Goal: Task Accomplishment & Management: Complete application form

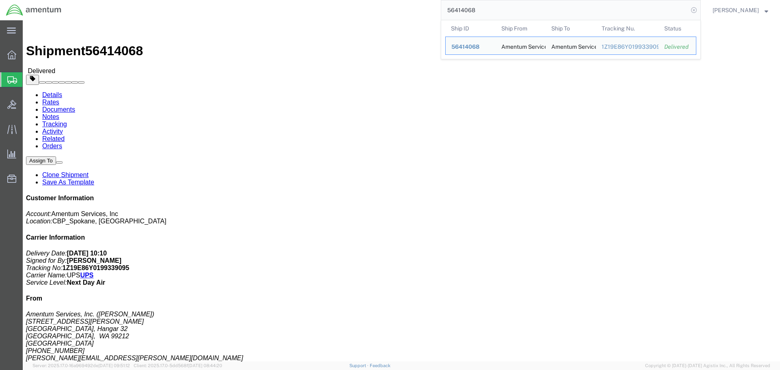
click at [699, 11] on icon at bounding box center [693, 9] width 11 height 11
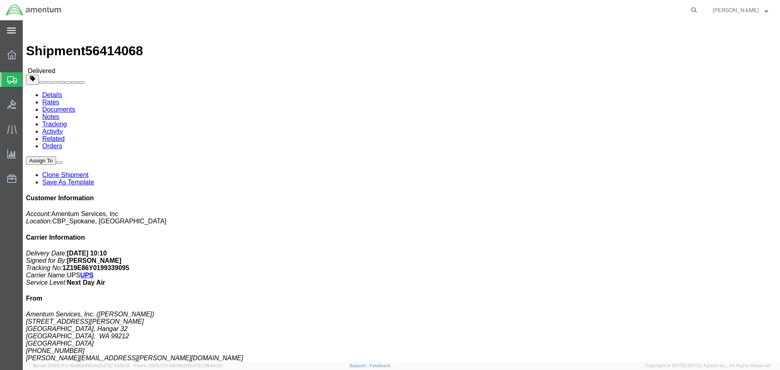
click at [12, 34] on icon at bounding box center [11, 31] width 9 height 6
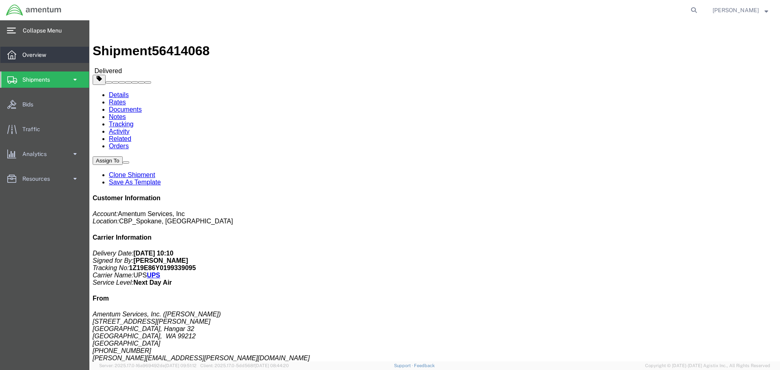
click at [52, 59] on span "Overview" at bounding box center [37, 55] width 30 height 16
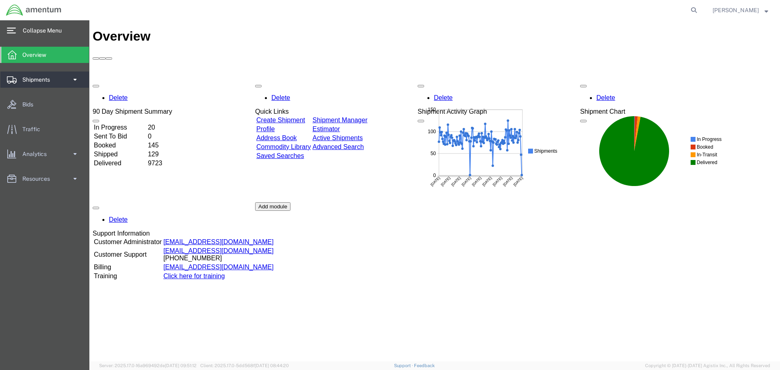
click at [67, 78] on link "Shipments" at bounding box center [44, 79] width 89 height 16
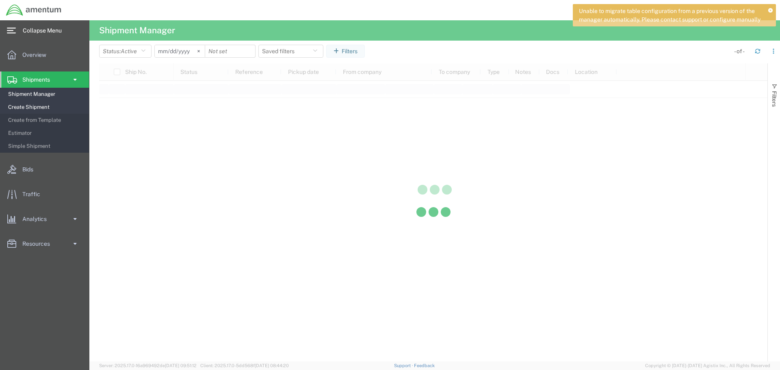
click at [50, 108] on span "Create Shipment" at bounding box center [45, 107] width 75 height 16
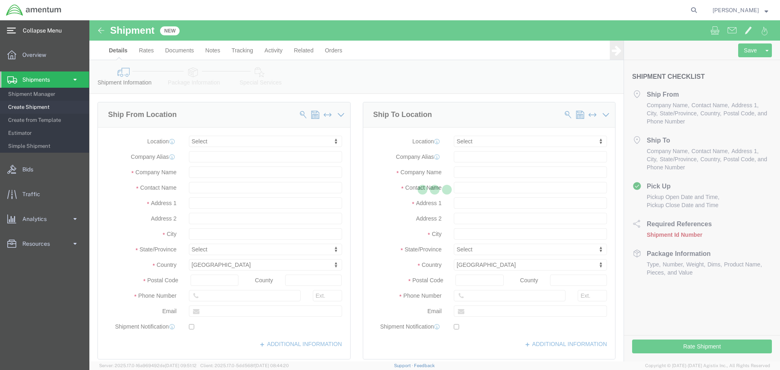
select select
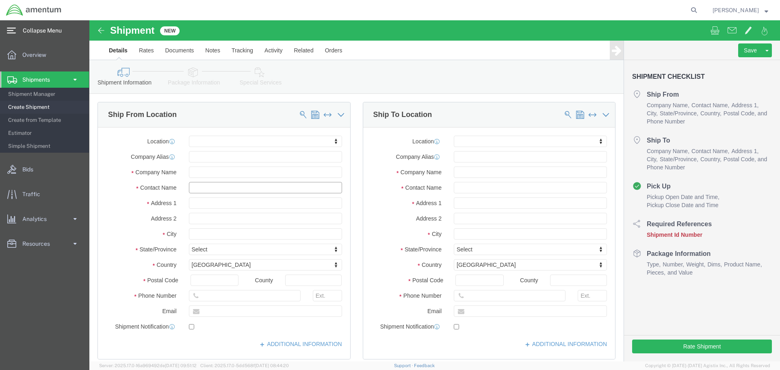
click input "text"
type input "vero"
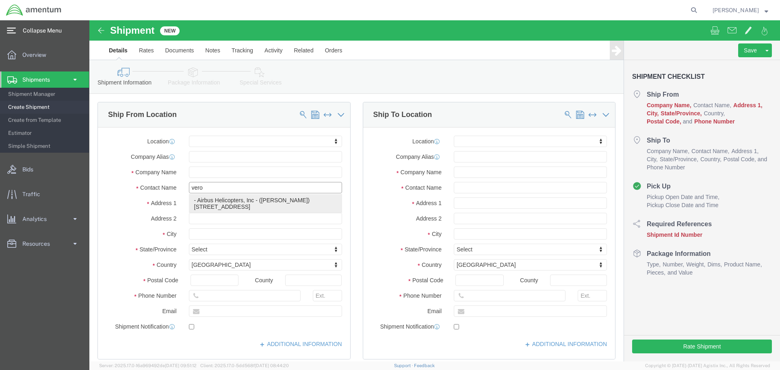
click p "- Airbus Helicopters, Inc - ([PERSON_NAME]) [STREET_ADDRESS]"
select select
type input "[STREET_ADDRESS]"
type input "75052"
type input "[PHONE_NUMBER]"
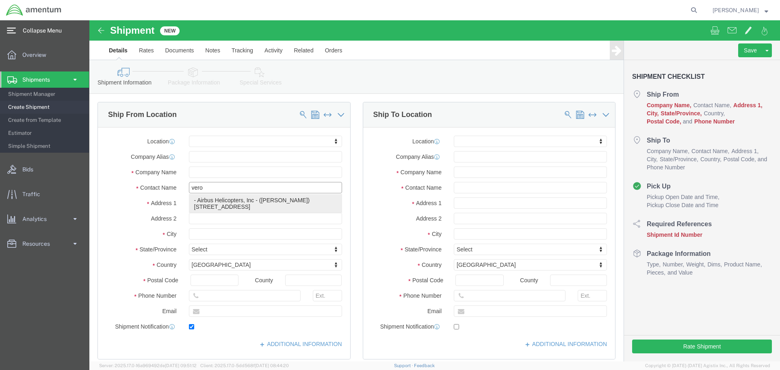
type input "[EMAIL_ADDRESS][DOMAIN_NAME]"
checkbox input "true"
type input "Airbus Helicopters, Inc"
type input "[PERSON_NAME]"
type input "Grand Praire"
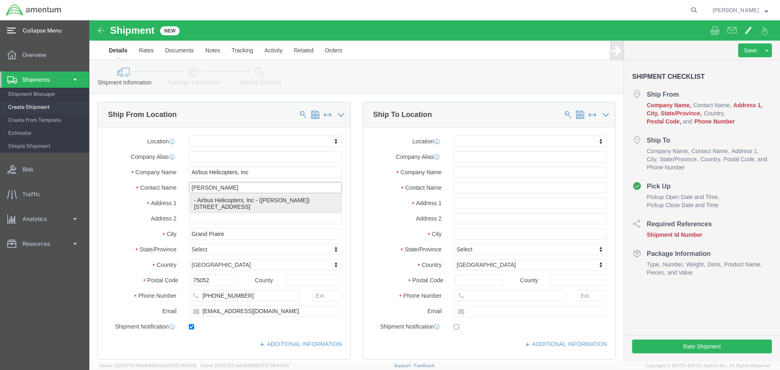
select select "[GEOGRAPHIC_DATA]"
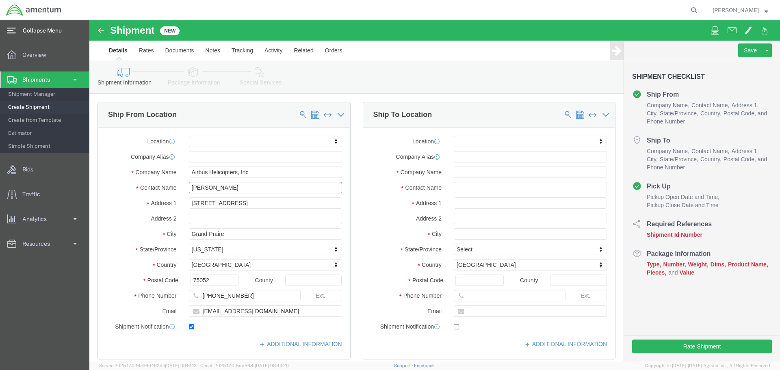
type input "[PERSON_NAME]"
click input "text"
click div "Location My Profile Location [PHONE_NUMBER] [PHONE_NUMBER] [PHONE_NUMBER] [PHON…"
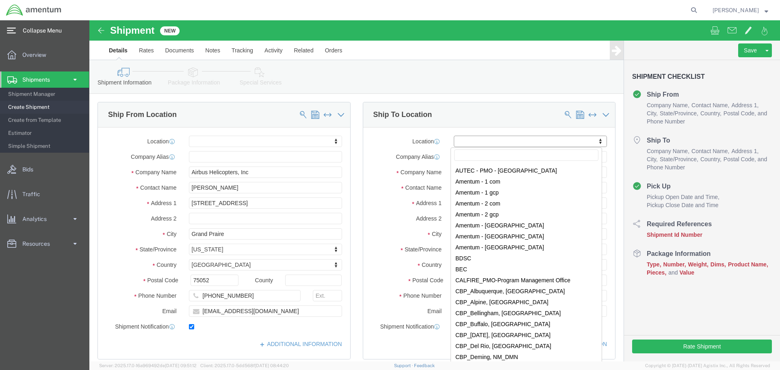
scroll to position [1462, 0]
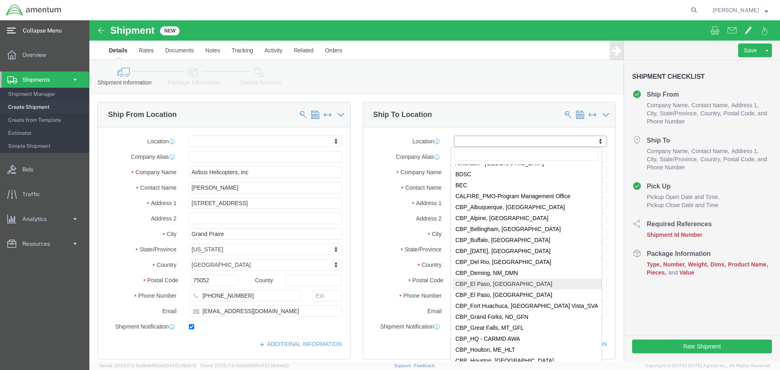
select select "49939"
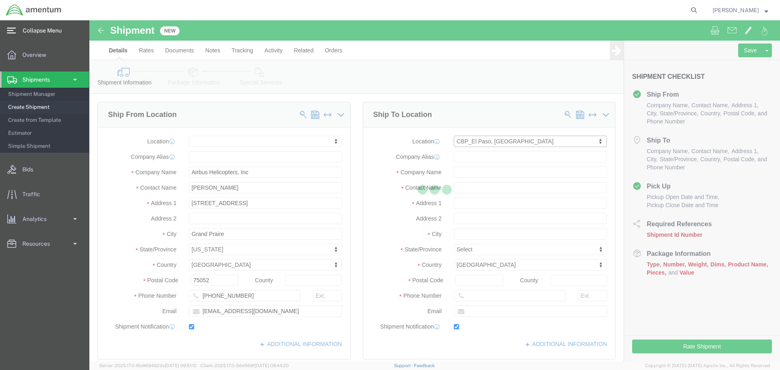
type input "[STREET_ADDRESS][PERSON_NAME]"
type input "79925"
type input "[PHONE_NUMBER]"
type input "[DATE][EMAIL_ADDRESS][PERSON_NAME][DOMAIN_NAME]"
checkbox input "true"
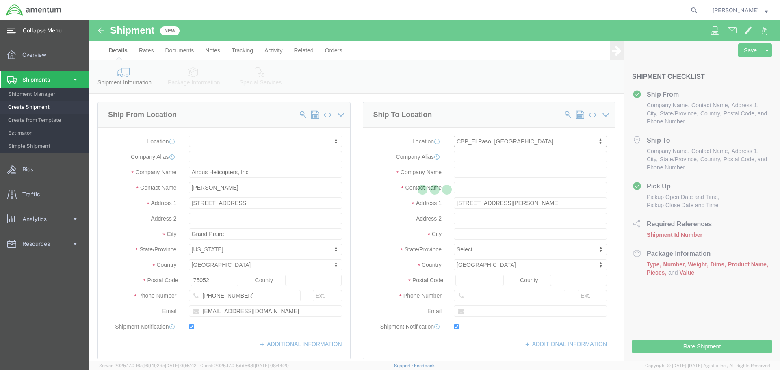
type input "Amentum Services, Inc"
type input "[DATE][PERSON_NAME]"
type input "[GEOGRAPHIC_DATA]"
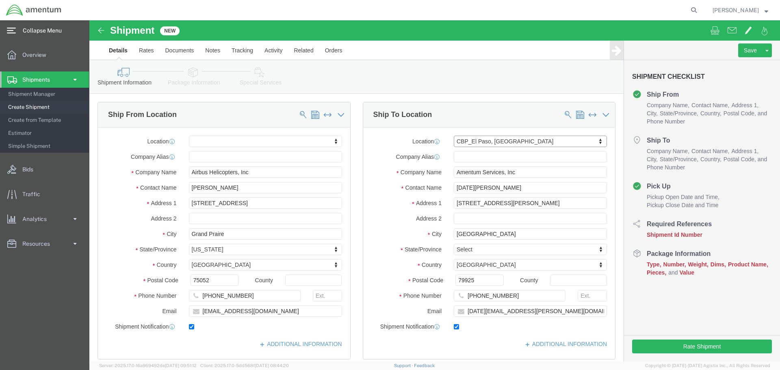
select select "[GEOGRAPHIC_DATA]"
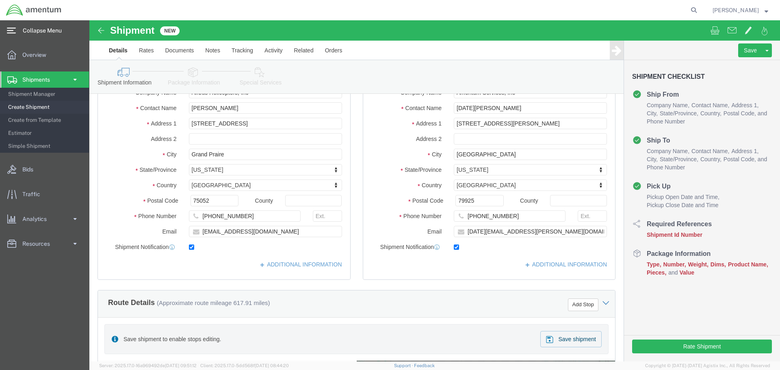
scroll to position [41, 0]
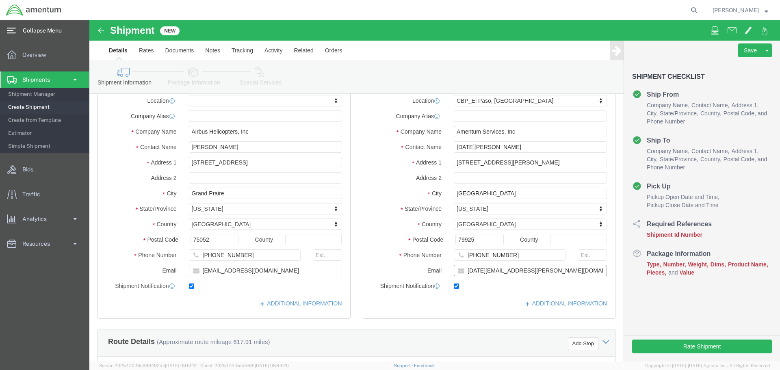
drag, startPoint x: 476, startPoint y: 251, endPoint x: 349, endPoint y: 244, distance: 126.8
click div "Email [PERSON_NAME][EMAIL_ADDRESS][PERSON_NAME][DOMAIN_NAME]"
paste input "[PERSON_NAME].nmi.[PERSON_NAME]"
type input "[PERSON_NAME][EMAIL_ADDRESS][PERSON_NAME][DOMAIN_NAME]"
click input "[PHONE_NUMBER]"
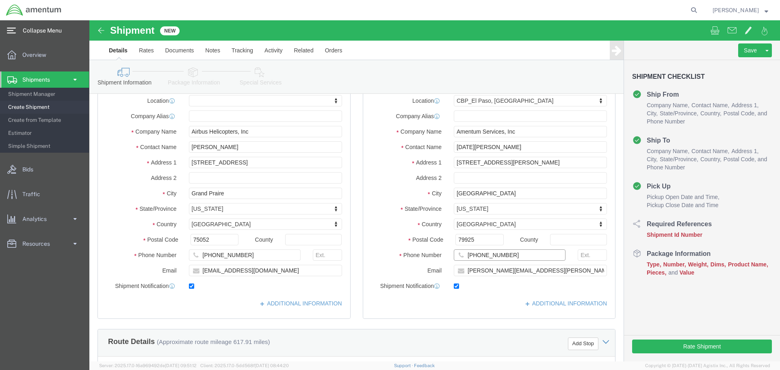
click input "[PHONE_NUMBER]"
paste input "[PHONE_NUMBER]"
click input "[PHONE_NUMBER]"
type input "[PHONE_NUMBER]"
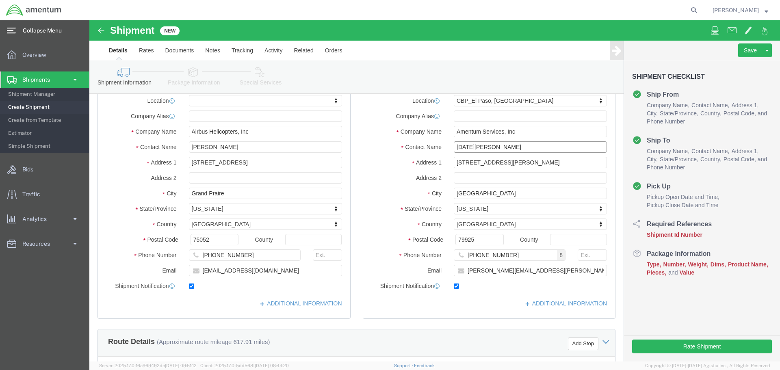
drag, startPoint x: 402, startPoint y: 127, endPoint x: 335, endPoint y: 127, distance: 66.6
click div "Contact Name [DATE][PERSON_NAME]"
type input "[PERSON_NAME]"
click p "ELP - AMENTUM SERVICES, INC - ([PERSON_NAME]) [STREET_ADDRESS][PERSON_NAME]"
select select
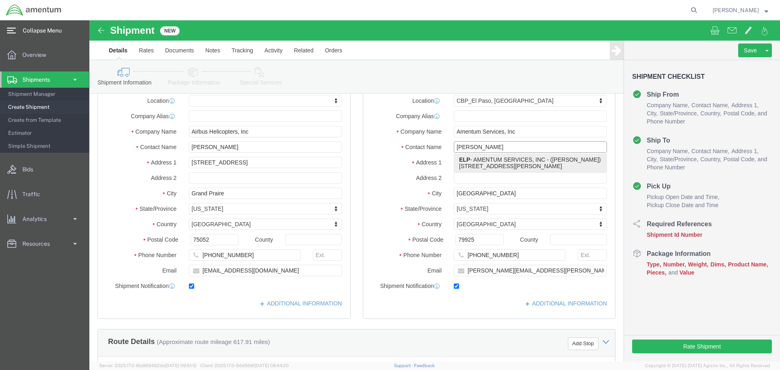
type input "[STREET_ADDRESS][PERSON_NAME]"
type input "[PHONE_NUMBER]"
type input "ELP"
type input "AMENTUM SERVICES, INC"
type input "[PERSON_NAME]"
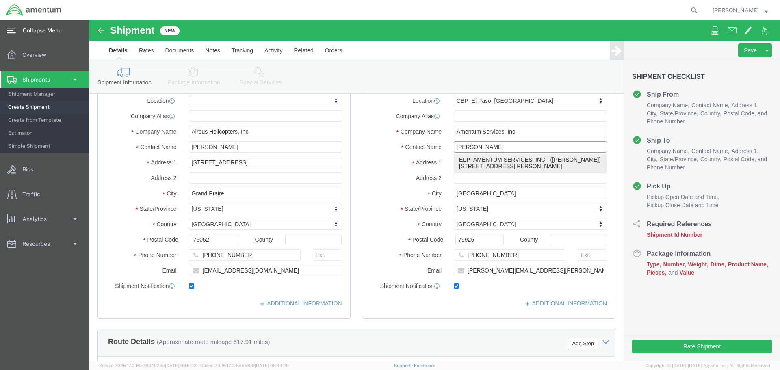
type input "EL PASO"
select select "[GEOGRAPHIC_DATA]"
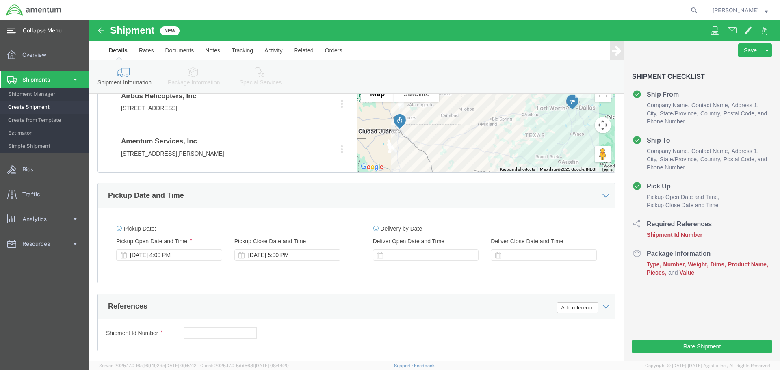
scroll to position [406, 0]
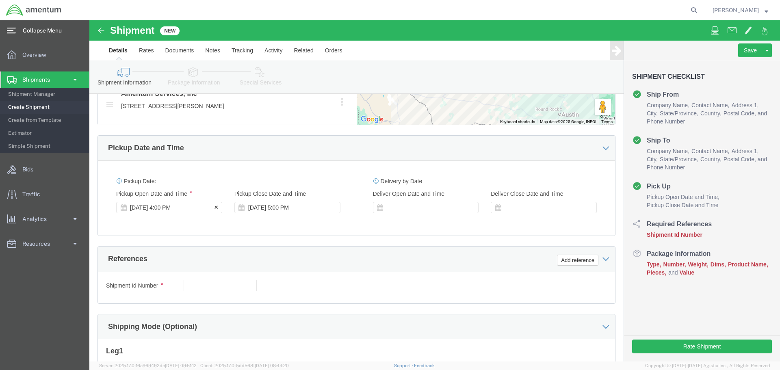
type input "[PERSON_NAME]"
click div "[DATE] 4:00 PM"
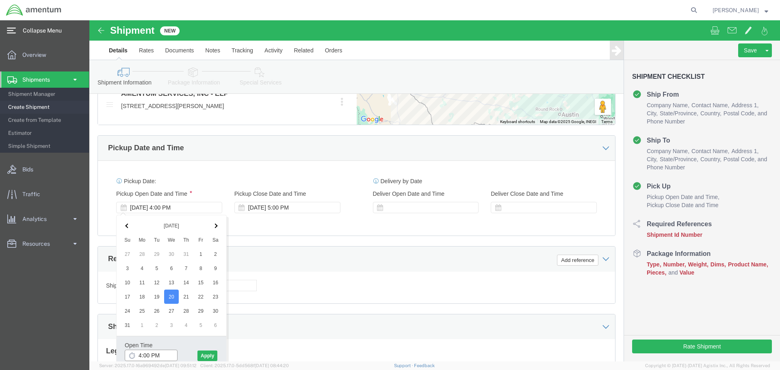
click input "4:00 PM"
type input "8:00 AM"
click button "Apply"
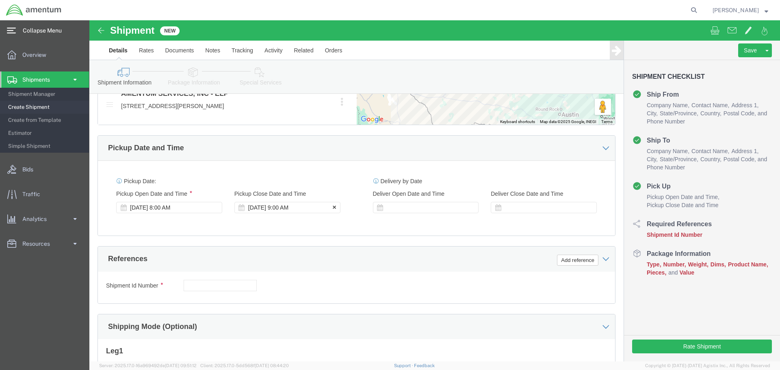
click div "[DATE] 9:00 AM"
type input "4:00 PM"
click button "Apply"
click div
click input "5:00 PM"
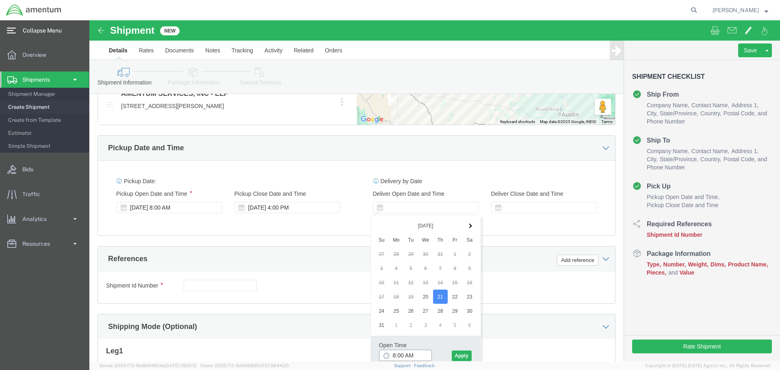
type input "8:00 AM"
click button "Apply"
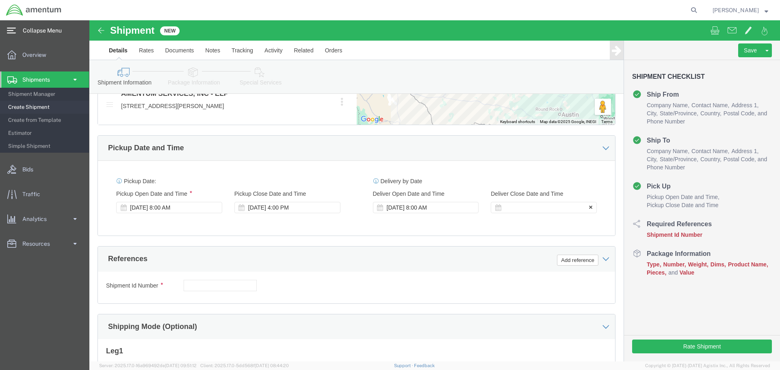
click icon
click div
type input "3:00 PM"
click button "Apply"
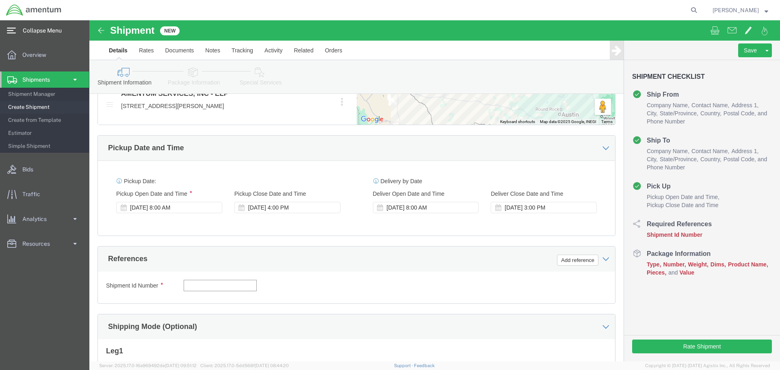
click input "text"
click input "CBP"
type input "CBP0037348"
click button "Add reference"
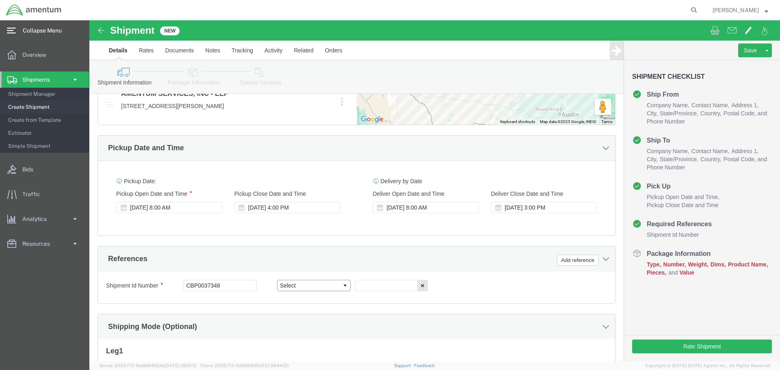
click select "Select Account Type Activity ID Airline Appointment Number ASN Batch Request # …"
select select "DEPT"
click select "Select Account Type Activity ID Airline Appointment Number ASN Batch Request # …"
click input "text"
type input "CBP"
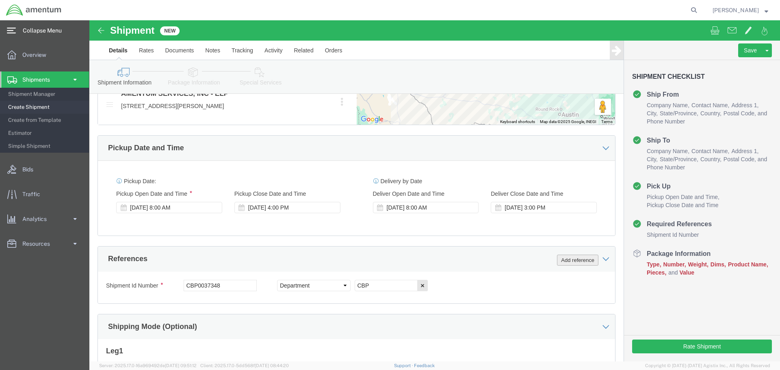
click button "Add reference"
click select "Select Account Type Activity ID Airline Appointment Number ASN Batch Request # …"
select select "PROJNUM"
click select "Select Account Type Activity ID Airline Appointment Number ASN Batch Request # …"
click input "text"
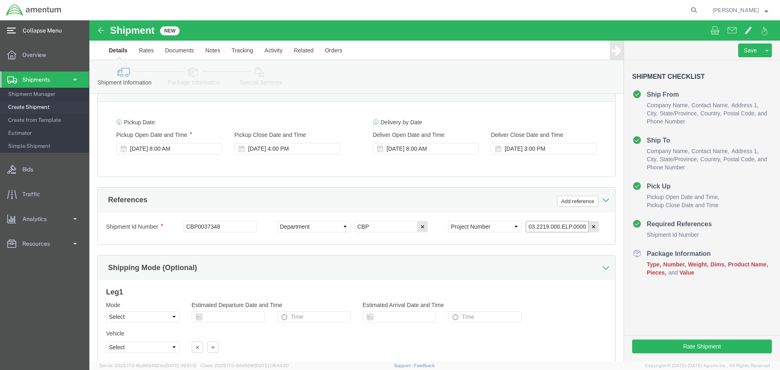
scroll to position [528, 0]
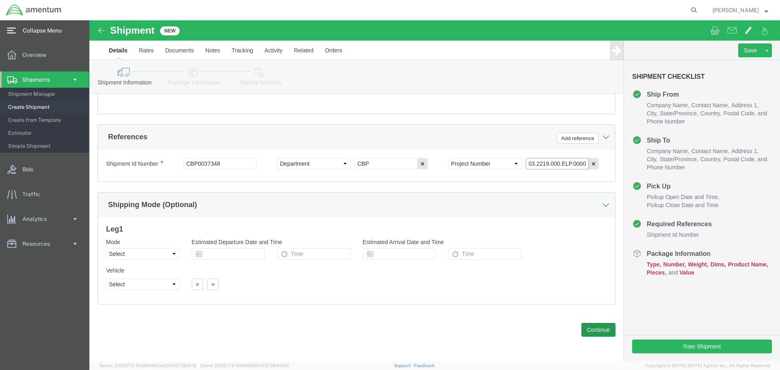
type input "6118.03.03.2219.000.ELP.0000"
click button "Continue"
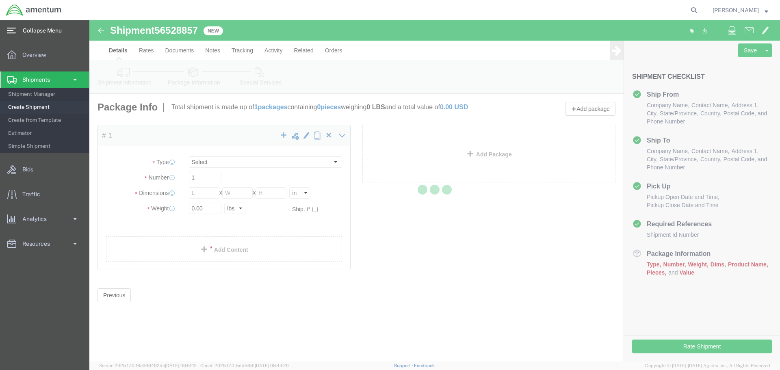
select select "CBOX"
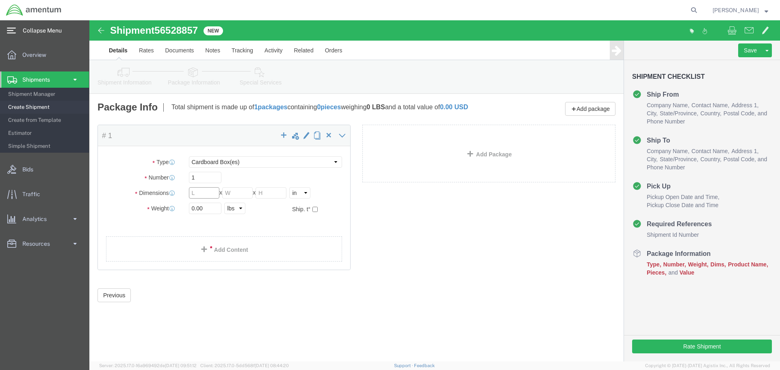
click input "text"
type input "193"
type input "25"
type input "15"
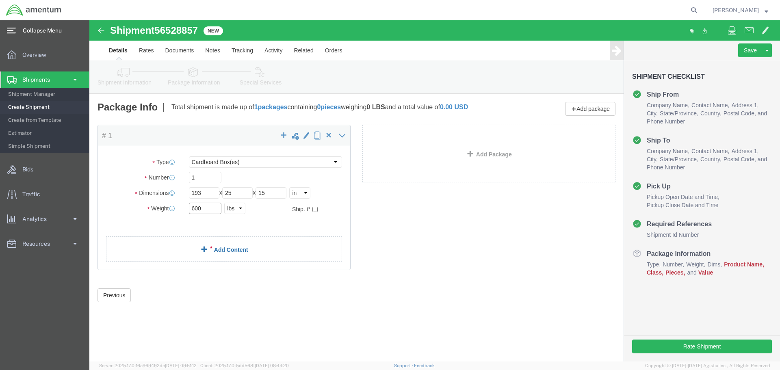
type input "600"
click div "Package Content # 1 x Package Type Select BCK Boxes Bale(s) Basket(s) Bolt(s) B…"
click select "Select BCK Boxes Bale(s) Basket(s) Bolt(s) Bottle(s) Buckets Bulk Bundle(s) Can…"
select select "CRAT"
click select "Select BCK Boxes Bale(s) Basket(s) Bolt(s) Bottle(s) Buckets Bulk Bundle(s) Can…"
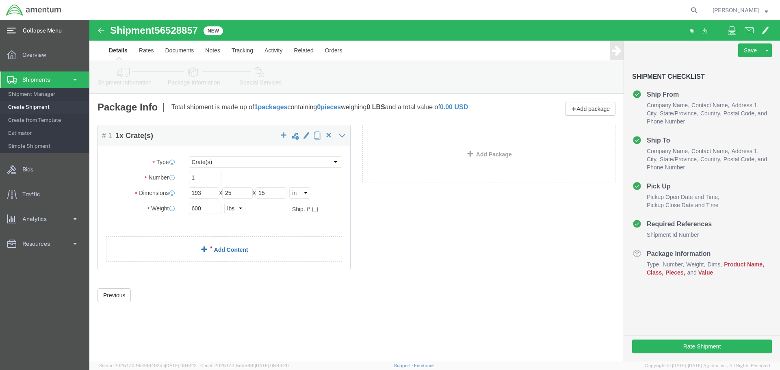
click link "Add Content"
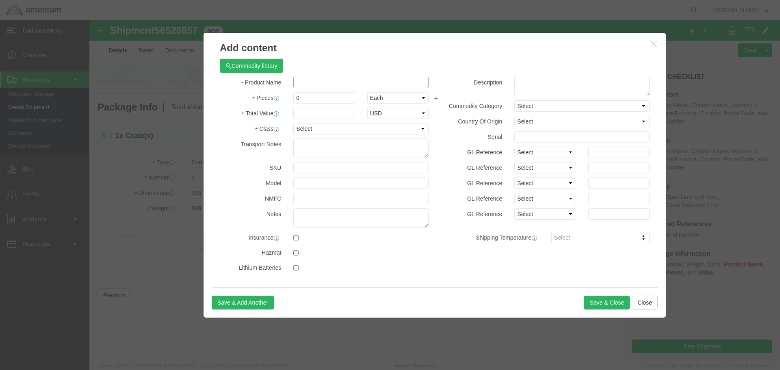
click input "text"
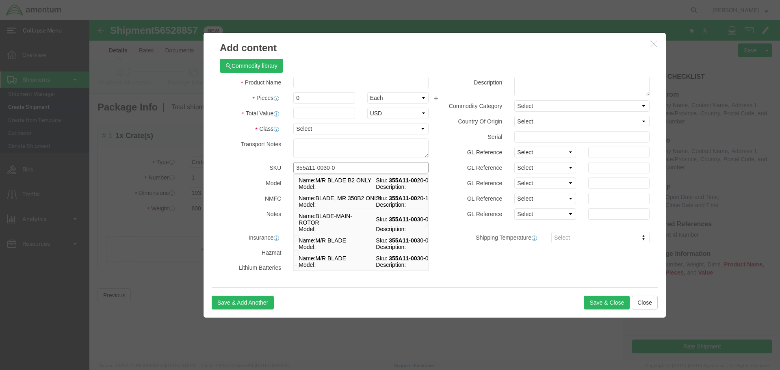
type input "355a11-0030-04"
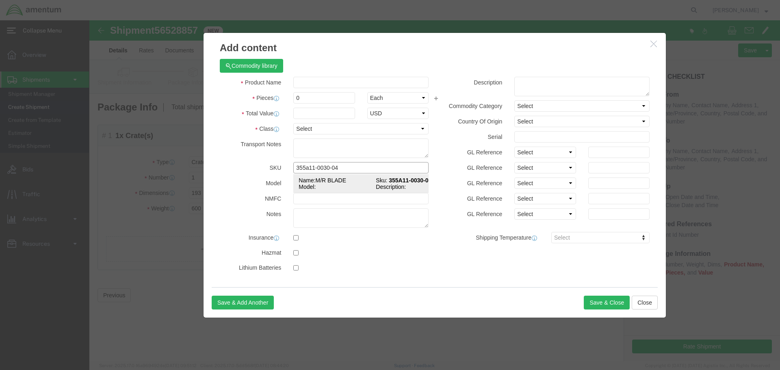
click td "Model:"
select select "USD"
type input "M/R BLADE"
type input "355A11-0030-04"
click input "text"
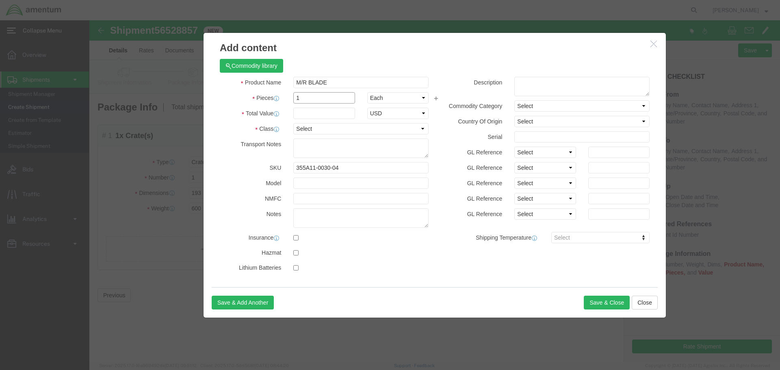
type input "1"
click input "text"
type input "120000.00"
click input "checkbox"
checkbox input "true"
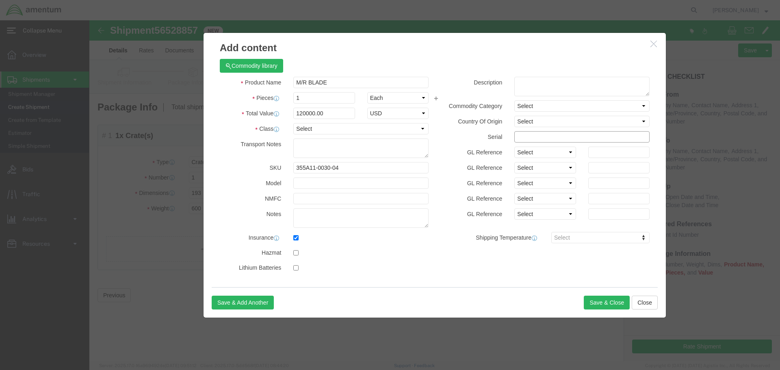
click input "text"
type input "40802"
click select "Select 50 55 60 65 70 85 92.5 100 125 175 250 300 400"
select select "85"
click select "Select 50 55 60 65 70 85 92.5 100 125 175 250 300 400"
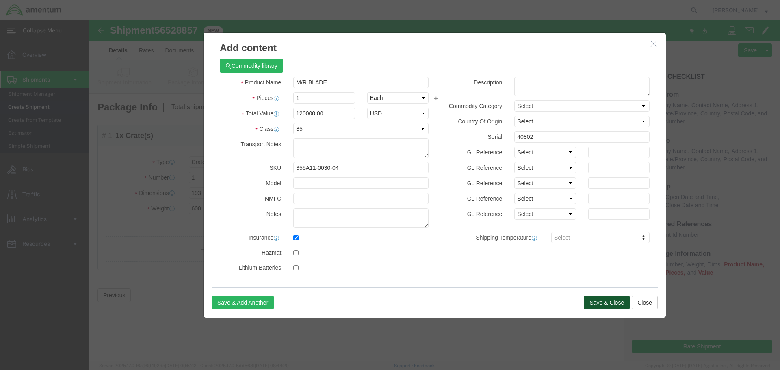
click button "Save & Close"
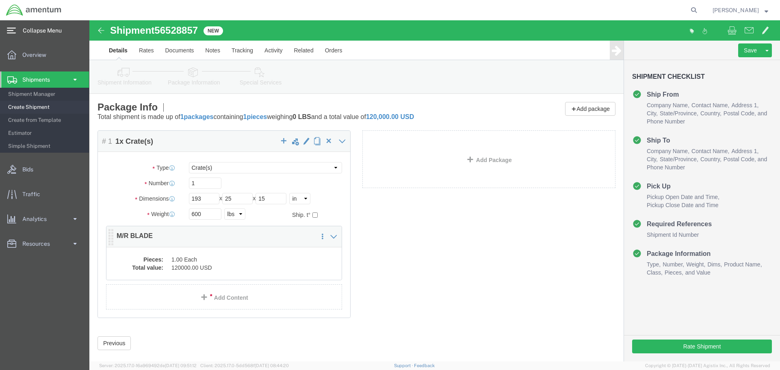
click dd "1.00 Each"
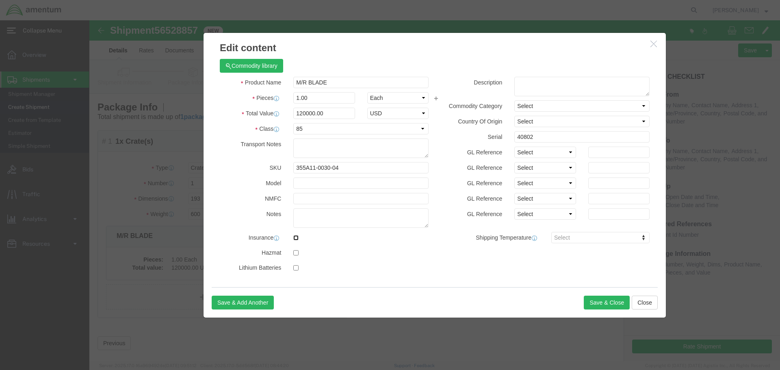
drag, startPoint x: 202, startPoint y: 216, endPoint x: 222, endPoint y: 221, distance: 20.2
click input "checkbox"
checkbox input "true"
click button "Save & Close"
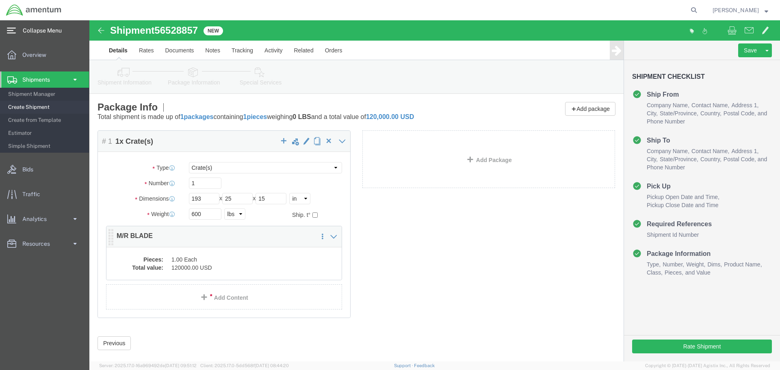
click div "Pieces: 1.00 Each Total value: 120000.00 USD"
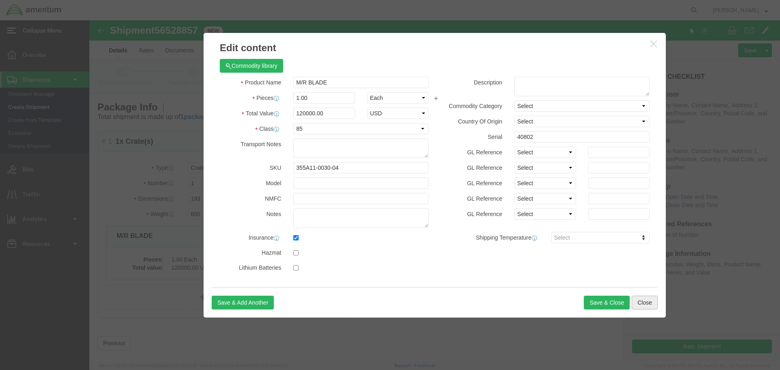
click button "Close"
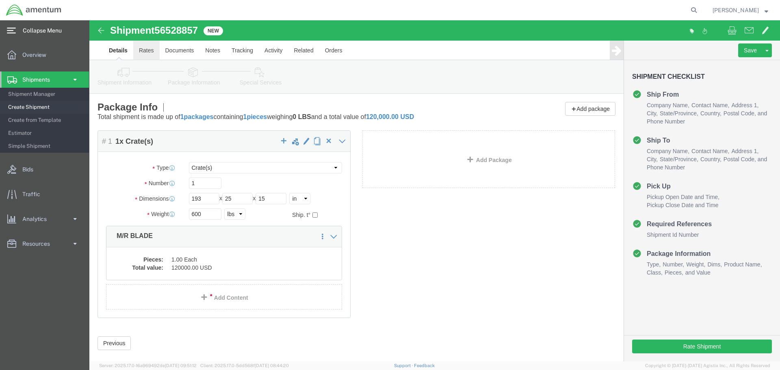
click link "Rates"
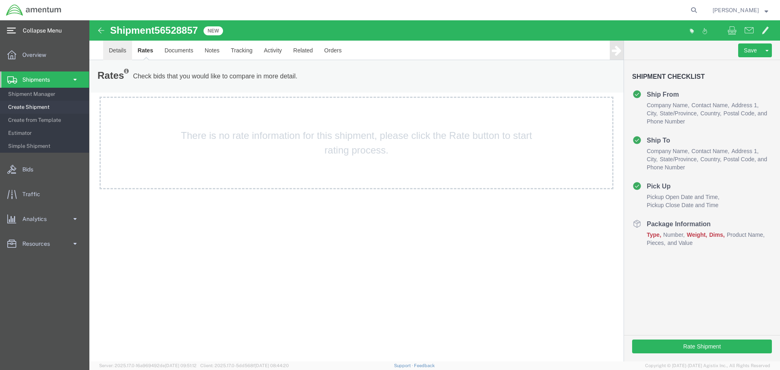
click at [122, 51] on link "Details" at bounding box center [117, 50] width 29 height 19
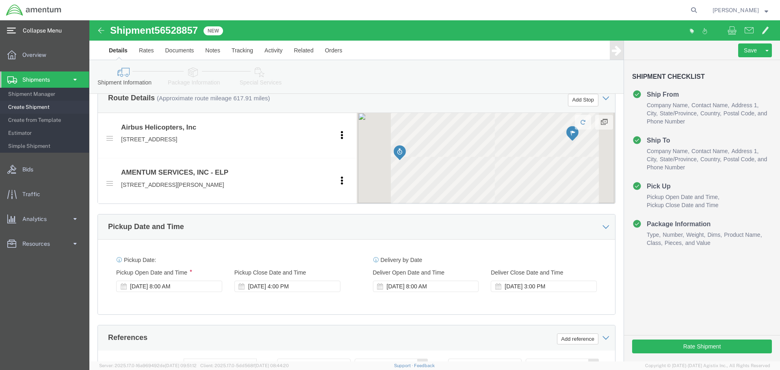
scroll to position [485, 0]
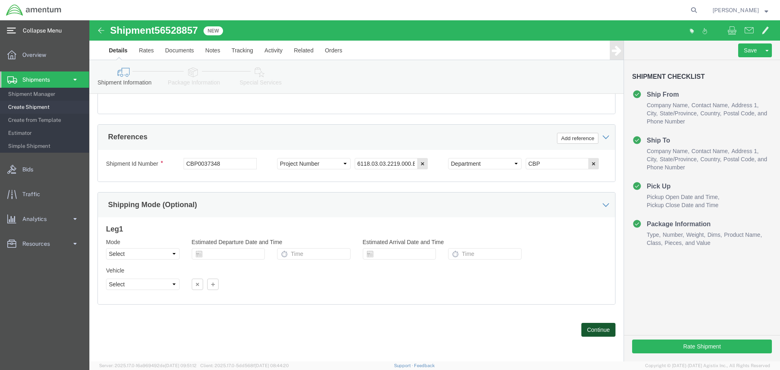
click button "Continue"
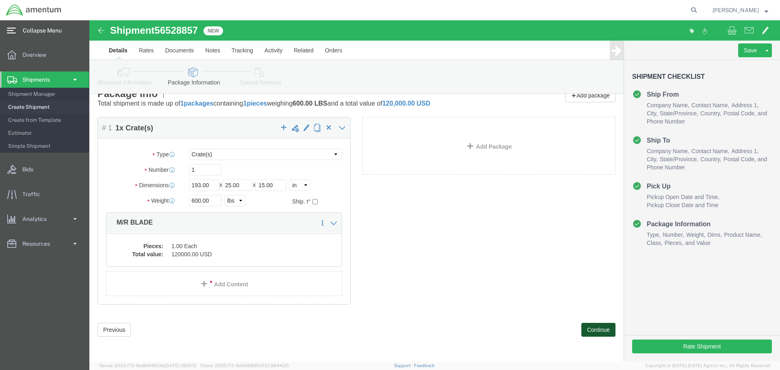
scroll to position [0, 0]
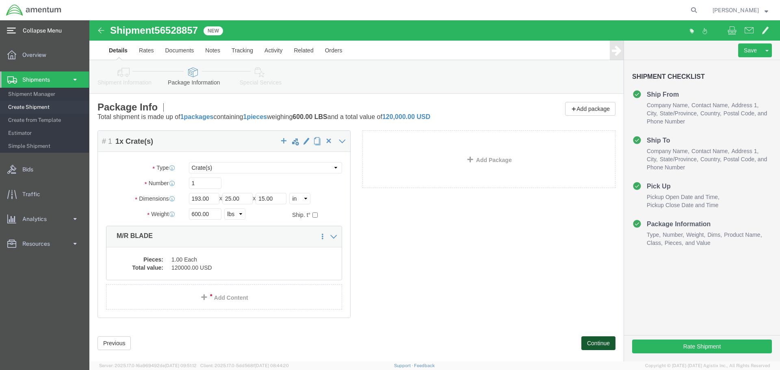
click button "Continue"
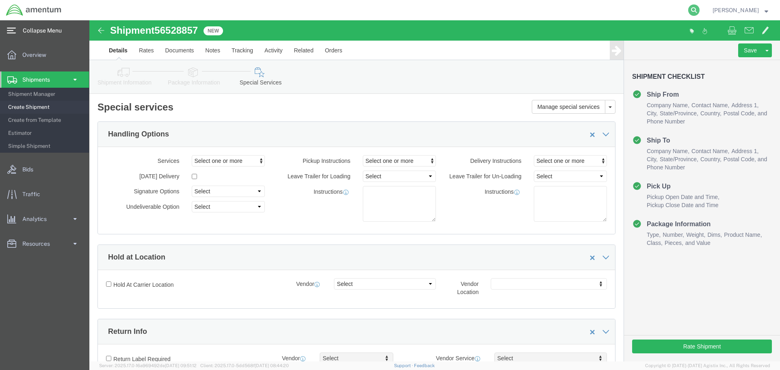
drag, startPoint x: 683, startPoint y: 11, endPoint x: 702, endPoint y: 10, distance: 19.2
click at [699, 10] on icon at bounding box center [693, 9] width 11 height 11
paste input "56468276"
type input "56468276"
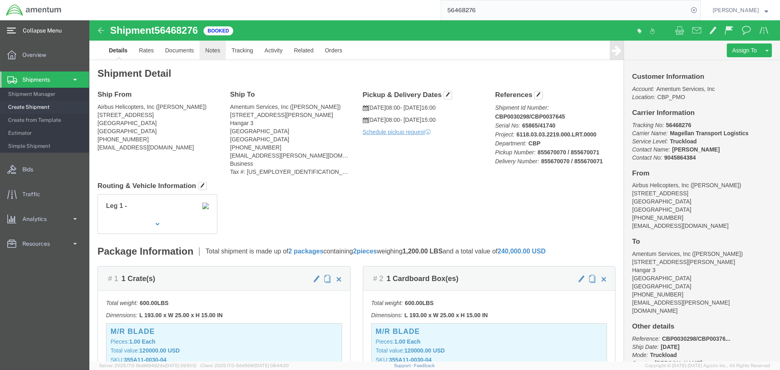
click link "Notes"
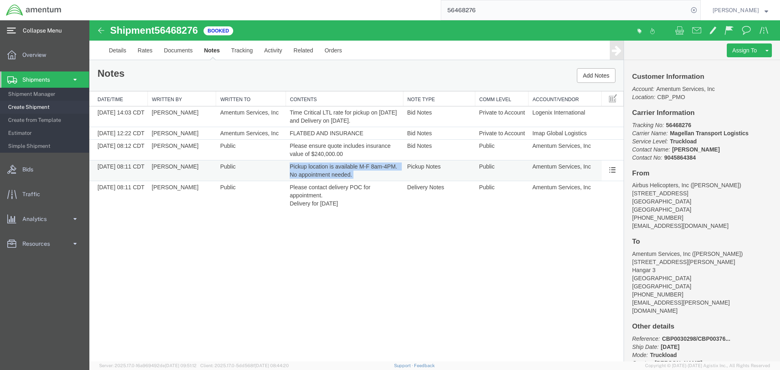
drag, startPoint x: 291, startPoint y: 166, endPoint x: 353, endPoint y: 177, distance: 63.4
click at [353, 177] on td "Pickup location is available M-F 8am-4PM. No appointment needed." at bounding box center [343, 170] width 117 height 21
copy td "Pickup location is available M-F 8am-4PM. No appointment needed."
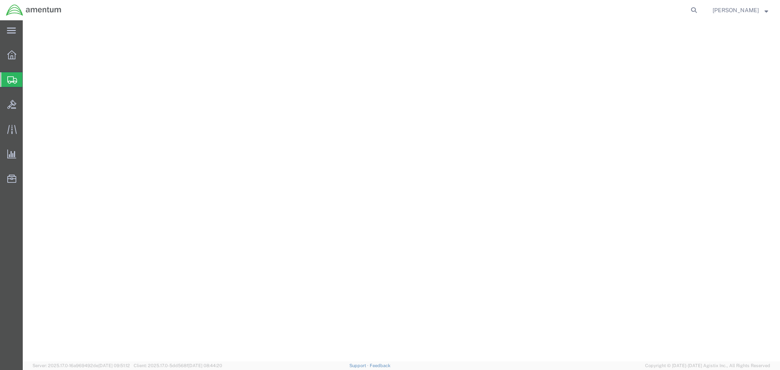
select select
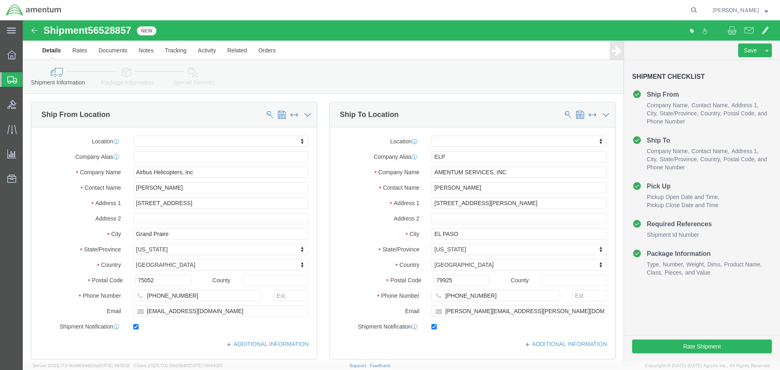
click span "56528857"
copy span "56528857"
click at [699, 11] on icon at bounding box center [693, 9] width 11 height 11
paste input "56528857"
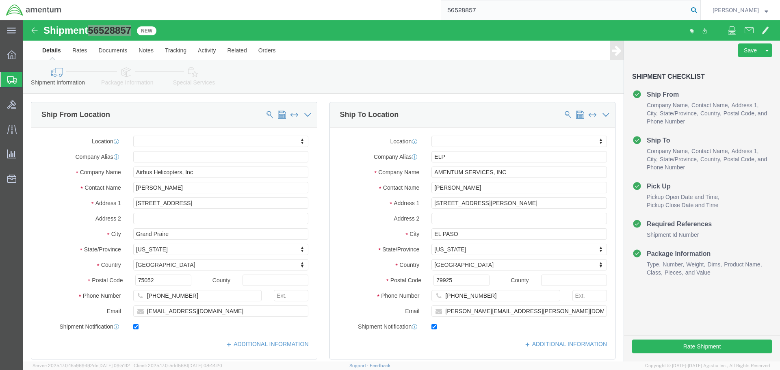
type input "56528857"
click at [699, 9] on icon at bounding box center [693, 9] width 11 height 11
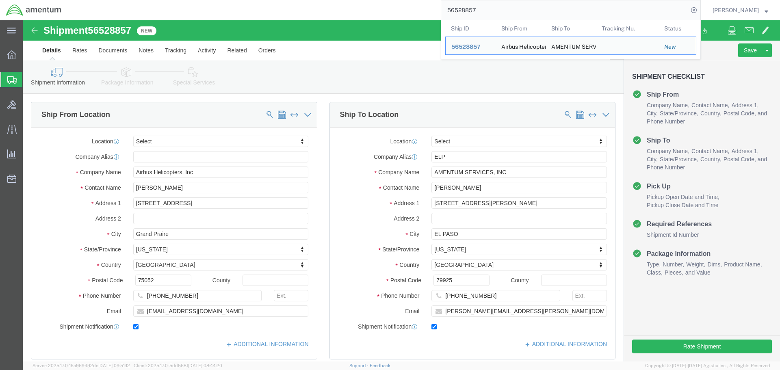
click div "Shipment Information Package Information Special Services Loading Routing"
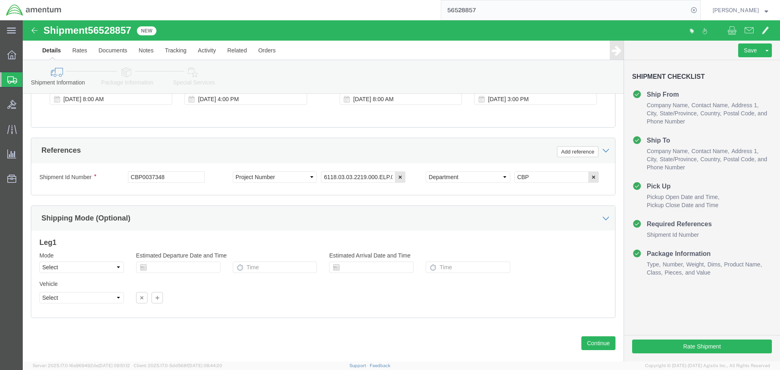
scroll to position [485, 0]
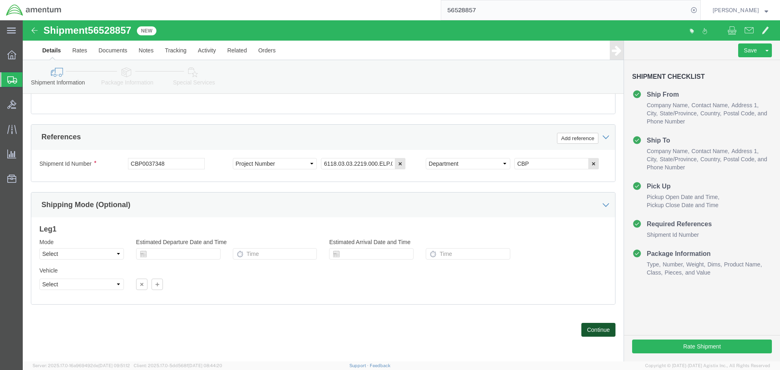
drag, startPoint x: 563, startPoint y: 303, endPoint x: 560, endPoint y: 297, distance: 6.2
click button "Continue"
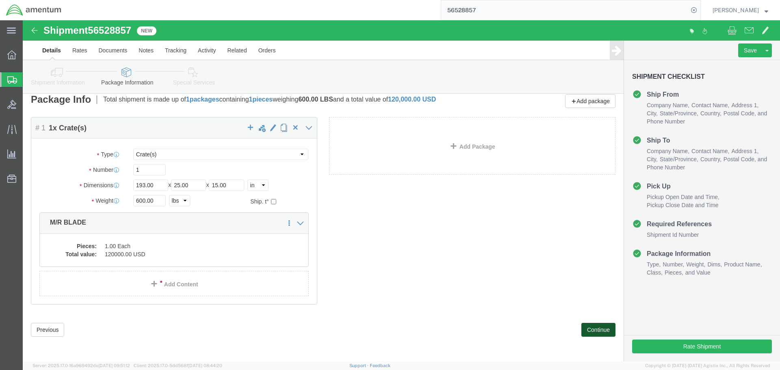
scroll to position [0, 0]
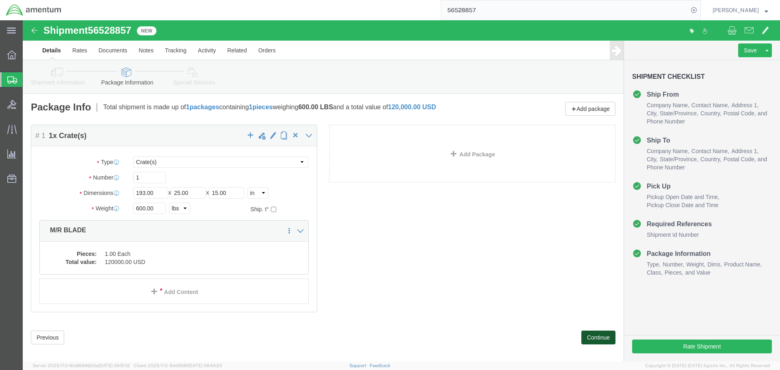
click button "Continue"
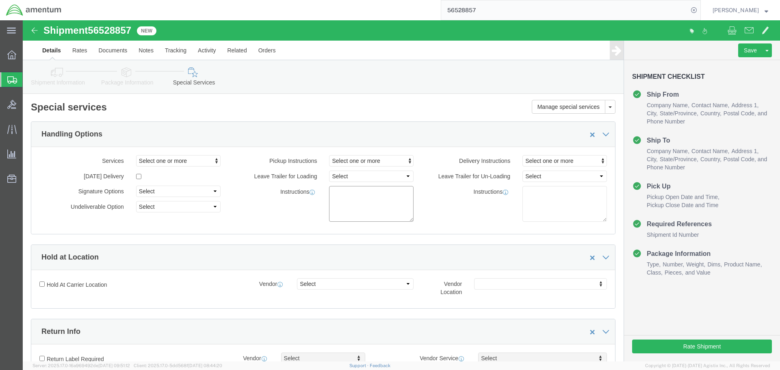
paste textarea "Pickup location is available M-F 8am-4PM. No appointment needed."
type textarea "Pickup location is available M-F 8am-4PM. No appointment needed."
click textarea
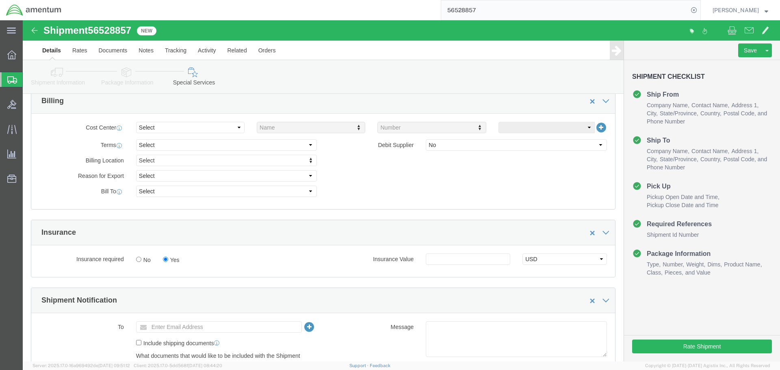
scroll to position [406, 0]
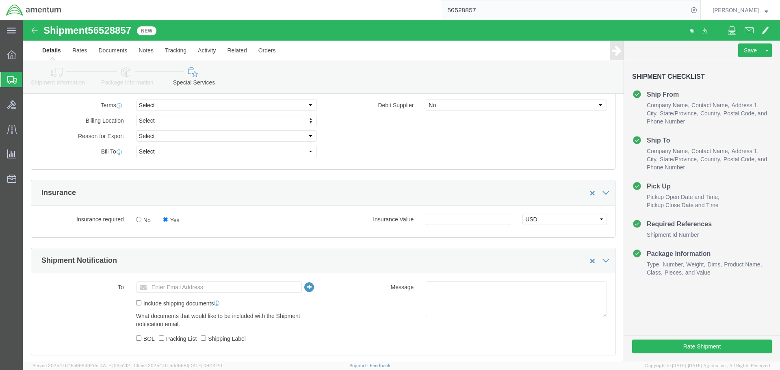
type textarea "Please contact POC for appointment"
click input "text"
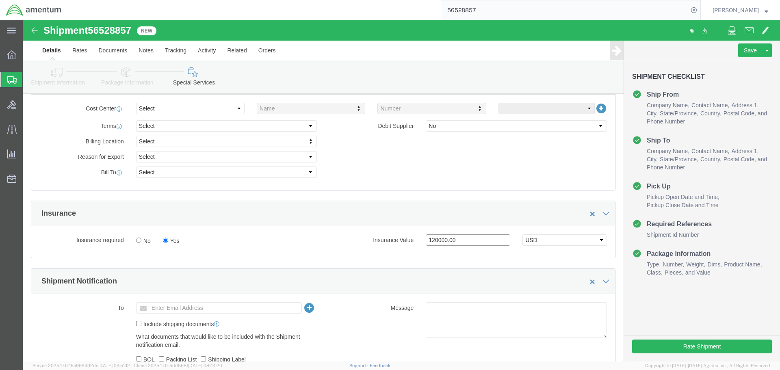
scroll to position [284, 0]
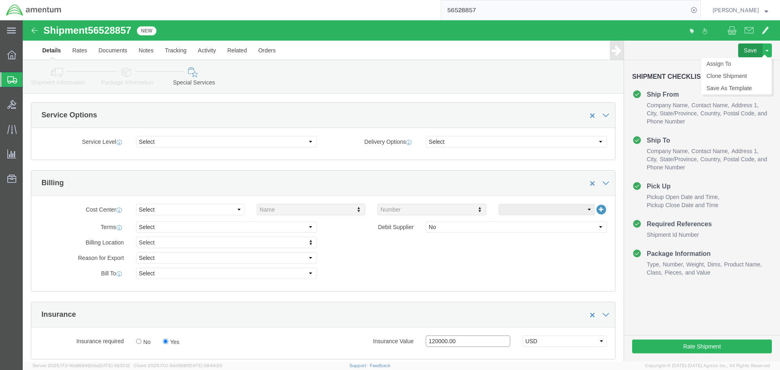
type input "120000.00"
click button "Save"
type button "Save"
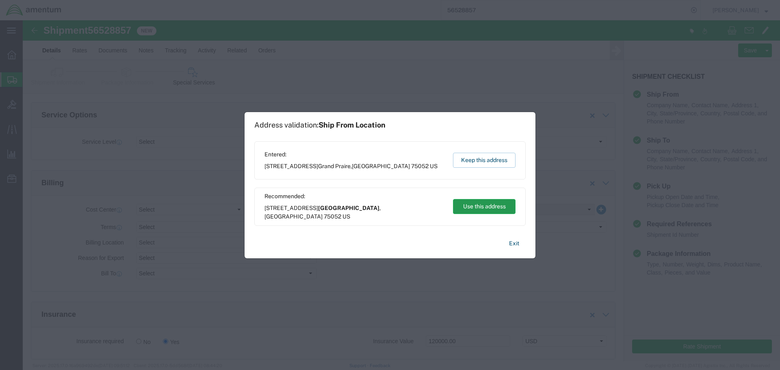
click at [462, 203] on button "Use this address" at bounding box center [484, 206] width 63 height 15
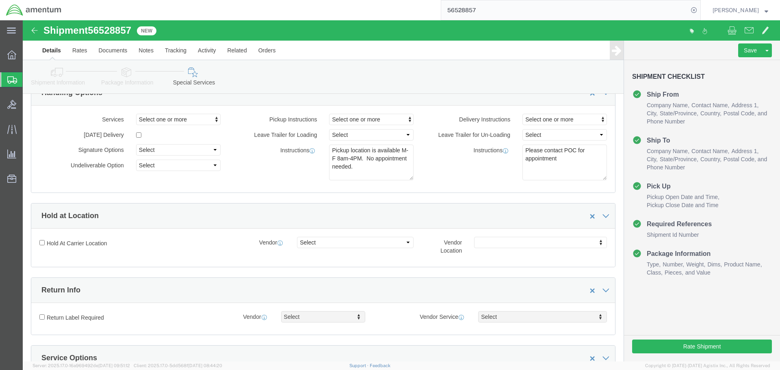
scroll to position [41, 0]
click textarea "Please contact POC for appointment"
click textarea "Please contact POC for appointment Delivery on or before 08/"
type textarea "Please contact POC for appointment Delivery on or before 08/21/2025"
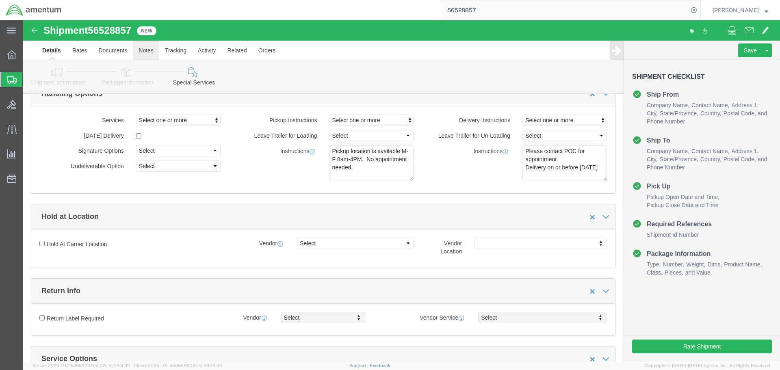
click link "Notes"
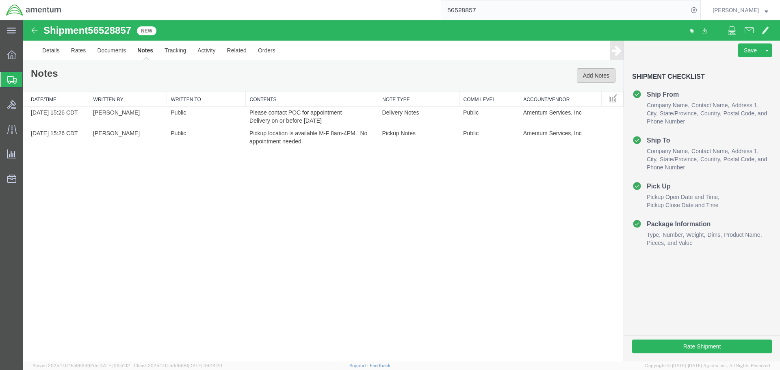
click at [601, 72] on button "Add Notes" at bounding box center [596, 75] width 39 height 15
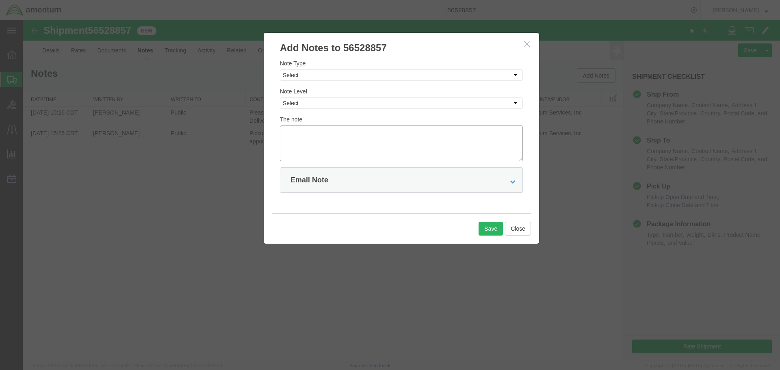
click at [318, 140] on textarea at bounding box center [401, 143] width 243 height 36
type textarea "Ensure quote includes insurance with the value of $120,000.00"
click at [471, 72] on select "Select Approval Bid Notes Carrier Change Notes Claim Notes Content Hazmat Notes…" at bounding box center [401, 74] width 243 height 11
select select "BID_NOTES"
click at [280, 69] on select "Select Approval Bid Notes Carrier Change Notes Claim Notes Content Hazmat Notes…" at bounding box center [401, 74] width 243 height 11
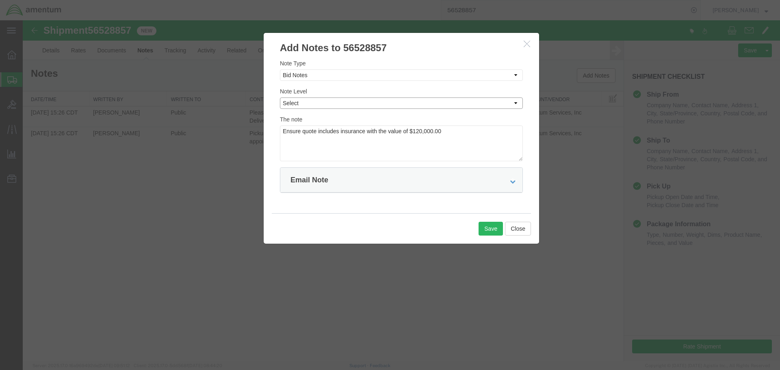
click at [344, 106] on select "Select Private to Account Private to Vendor Public" at bounding box center [401, 102] width 243 height 11
select select "PUBLIC"
click at [280, 97] on select "Select Private to Account Private to Vendor Public" at bounding box center [401, 102] width 243 height 11
drag, startPoint x: 487, startPoint y: 229, endPoint x: 437, endPoint y: 258, distance: 57.7
click at [487, 229] on button "Save" at bounding box center [490, 229] width 24 height 14
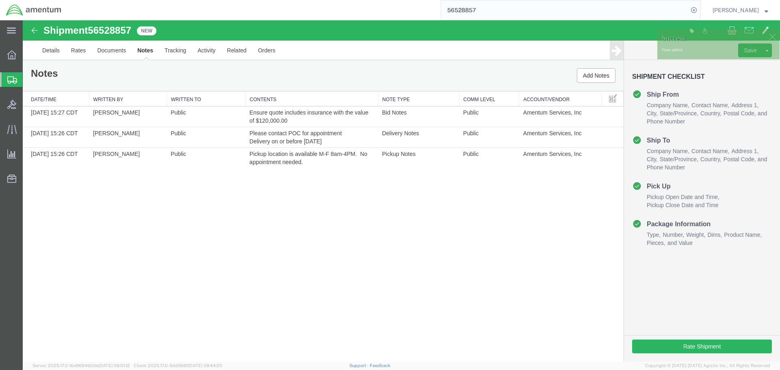
click at [121, 31] on span "56528857" at bounding box center [109, 30] width 43 height 11
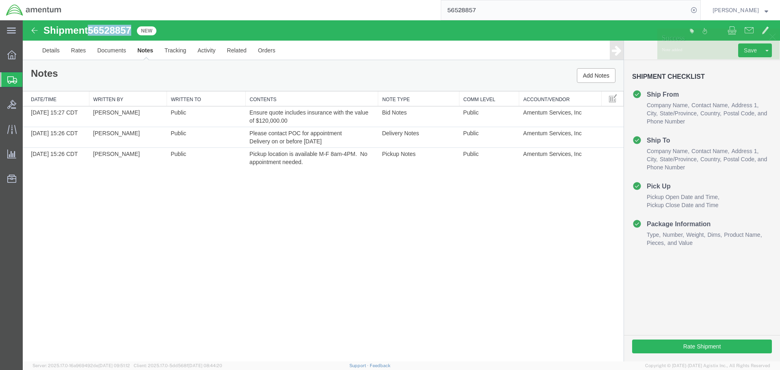
click at [121, 31] on span "56528857" at bounding box center [109, 30] width 43 height 11
copy span "56528857"
